Goal: Information Seeking & Learning: Learn about a topic

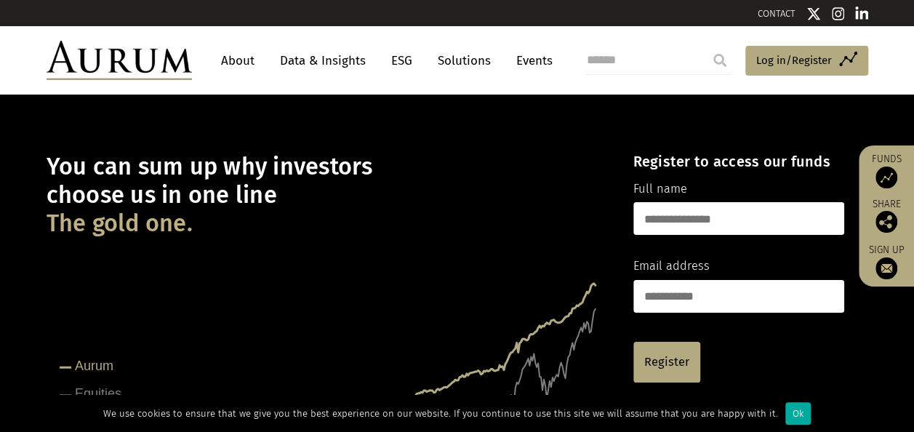
click at [243, 57] on link "About" at bounding box center [238, 60] width 48 height 27
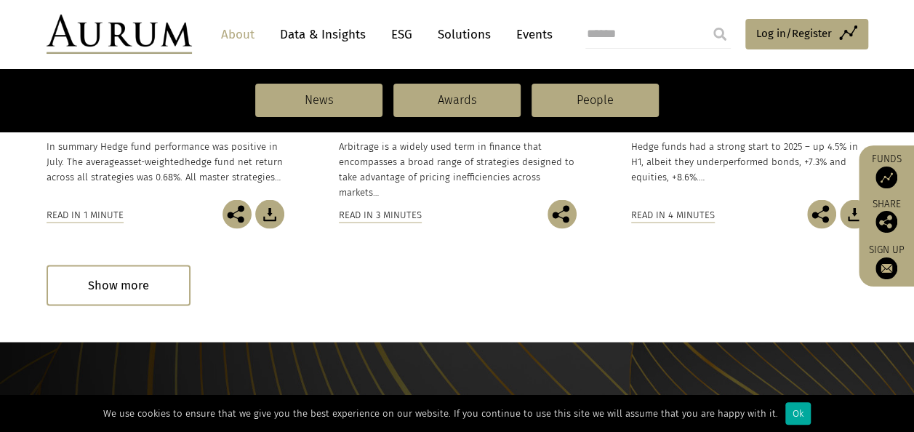
scroll to position [1164, 0]
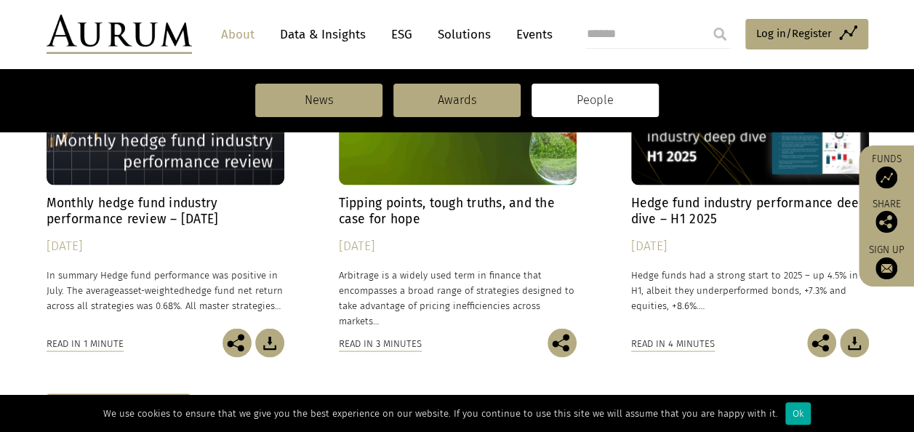
click at [592, 116] on link "People" at bounding box center [595, 100] width 127 height 33
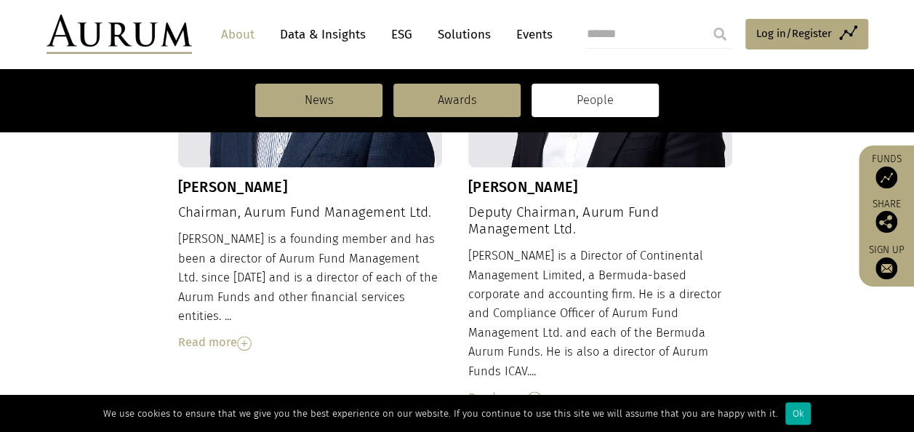
scroll to position [718, 0]
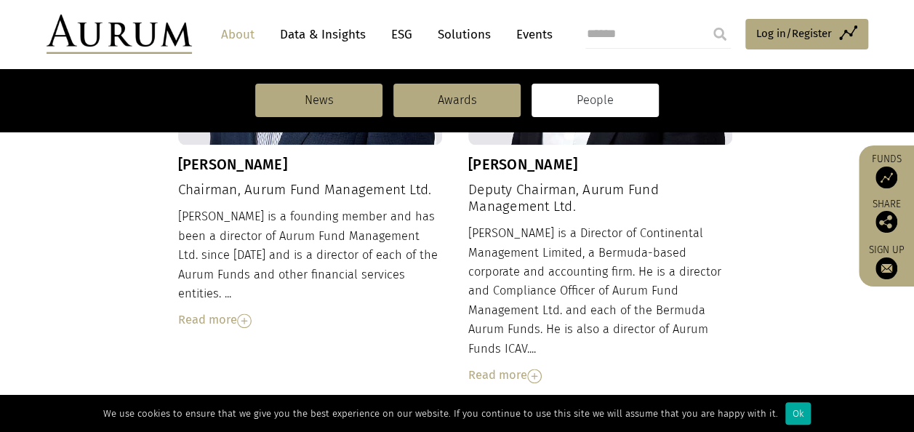
click at [229, 311] on div "Read more" at bounding box center [310, 320] width 265 height 19
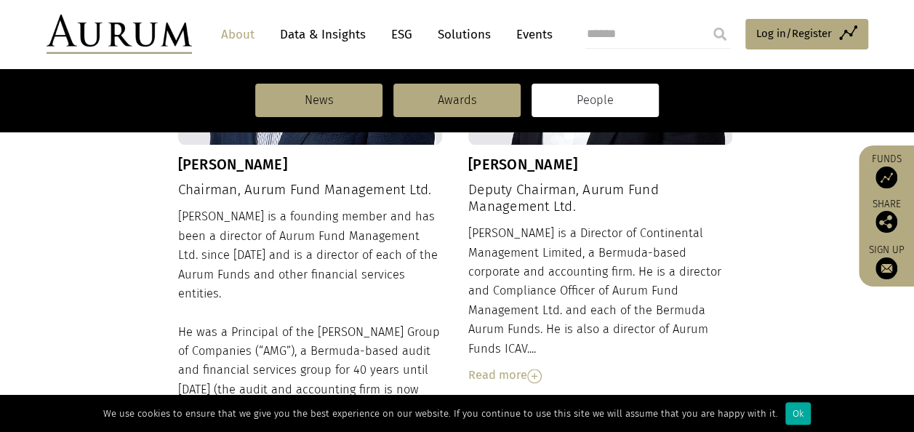
click at [511, 366] on div "Read more" at bounding box center [600, 375] width 265 height 19
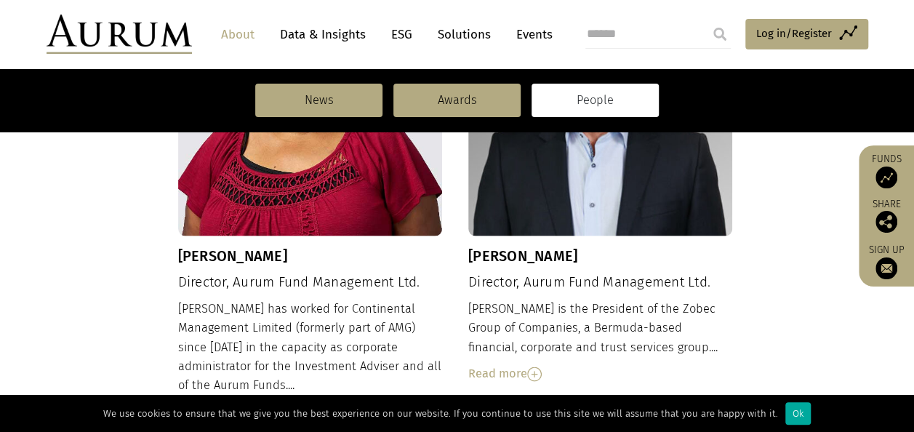
scroll to position [1445, 0]
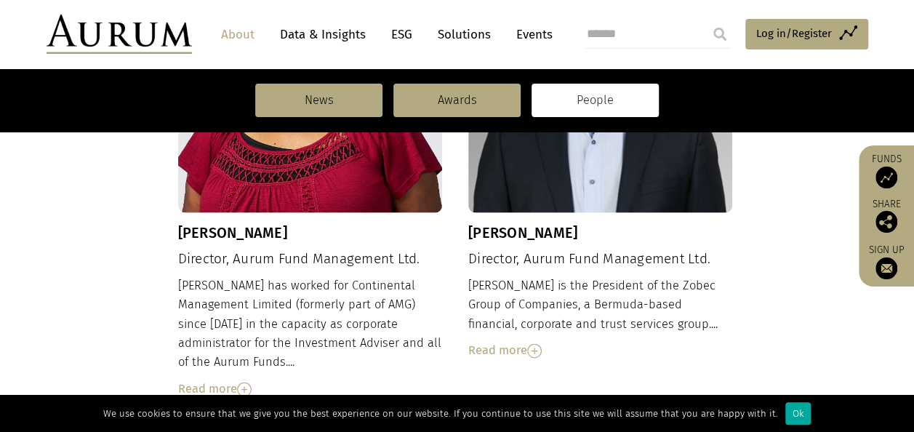
click at [247, 383] on img at bounding box center [244, 390] width 15 height 15
click at [524, 341] on div "Read more" at bounding box center [600, 350] width 265 height 19
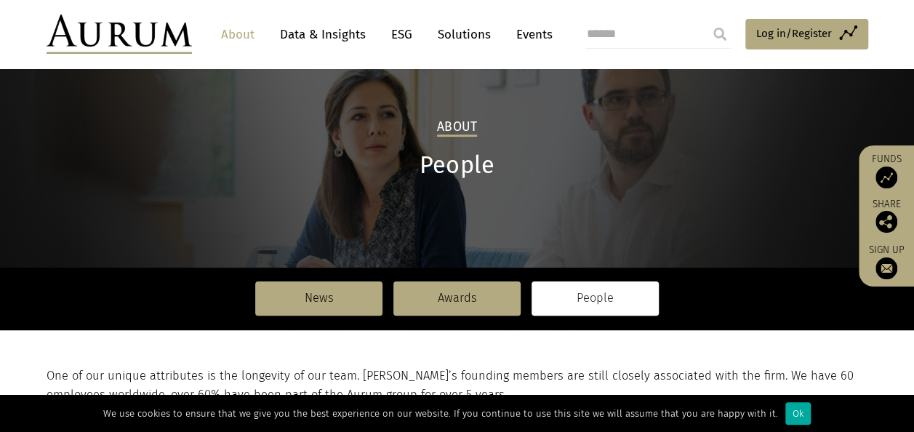
scroll to position [0, 0]
